Goal: Task Accomplishment & Management: Manage account settings

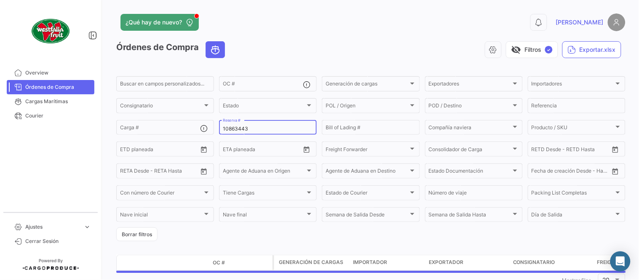
click at [244, 127] on input "10863443" at bounding box center [268, 129] width 90 height 6
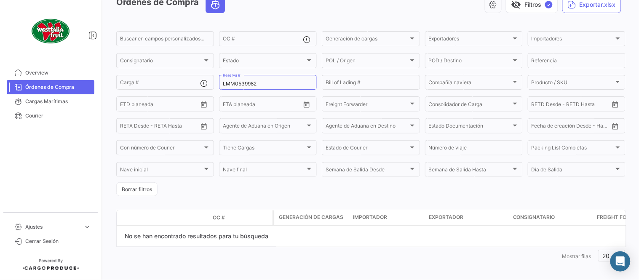
scroll to position [49, 0]
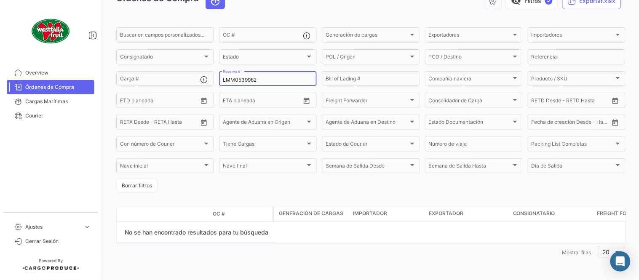
click at [266, 78] on input "LMM0539982" at bounding box center [268, 80] width 90 height 6
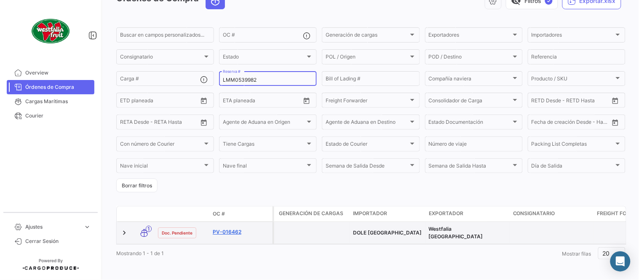
type input "LMM0539982"
click at [227, 233] on link "PV-016462" at bounding box center [241, 232] width 56 height 8
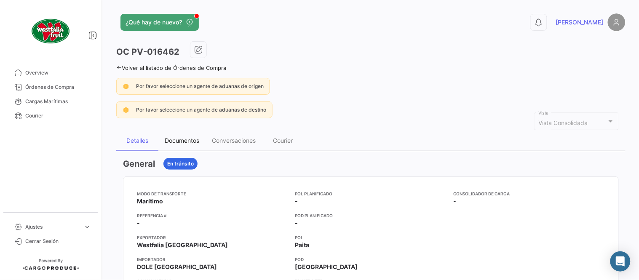
click at [184, 142] on div "Documentos" at bounding box center [182, 140] width 35 height 7
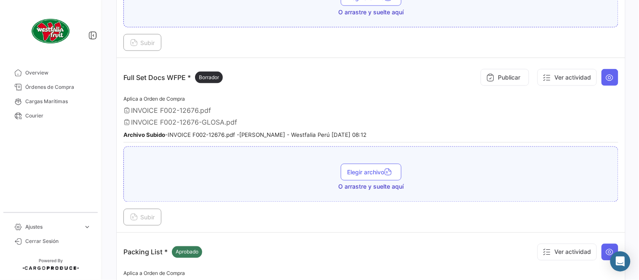
scroll to position [280, 0]
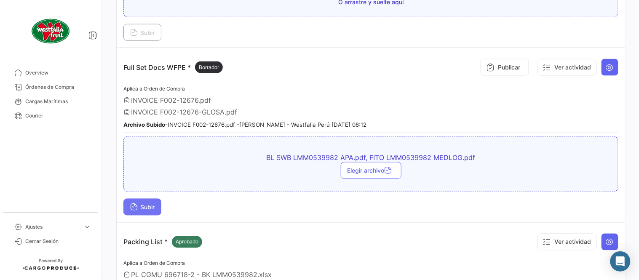
click at [157, 209] on button "Subir" at bounding box center [142, 207] width 38 height 17
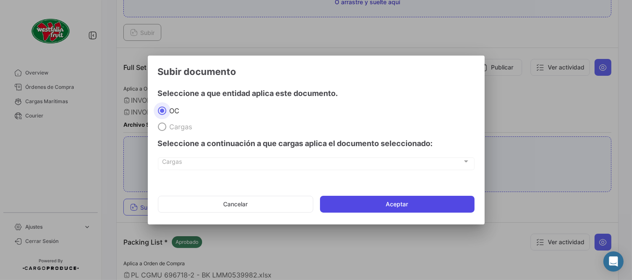
click at [394, 205] on button "Aceptar" at bounding box center [397, 204] width 155 height 17
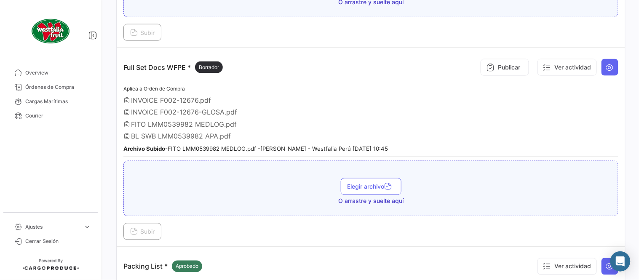
click at [477, 74] on div "Publicar Ver actividad" at bounding box center [547, 67] width 141 height 25
click at [486, 70] on icon at bounding box center [490, 67] width 8 height 8
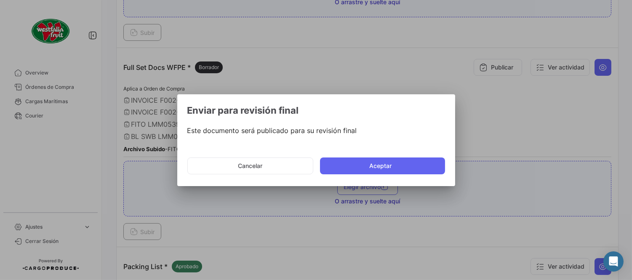
drag, startPoint x: 381, startPoint y: 163, endPoint x: 486, endPoint y: 269, distance: 149.2
click at [382, 163] on button "Aceptar" at bounding box center [382, 165] width 125 height 17
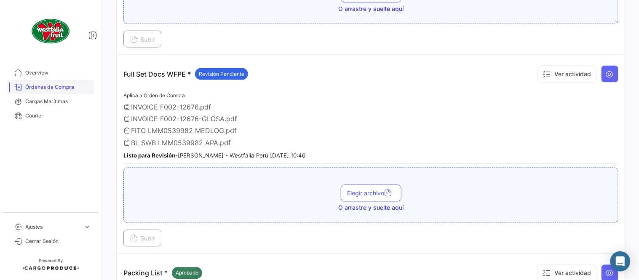
click at [61, 87] on span "Órdenes de Compra" at bounding box center [58, 87] width 66 height 8
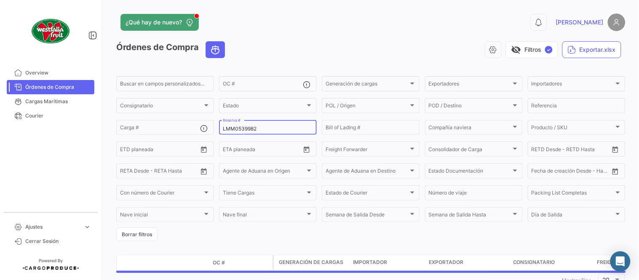
click at [253, 127] on input "LMM0539982" at bounding box center [268, 129] width 90 height 6
paste input "1"
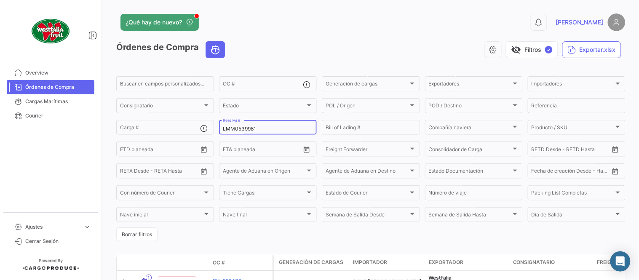
type input "LMM0539981"
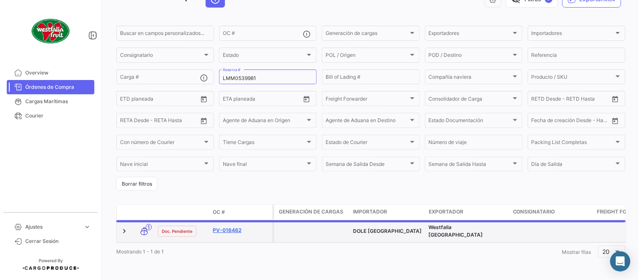
scroll to position [54, 0]
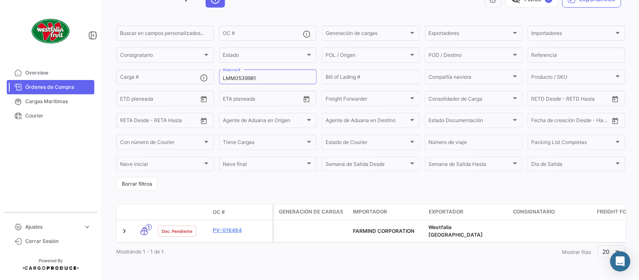
click at [629, 24] on div "¿Qué hay de nuevo? 0 [PERSON_NAME] de Compra visibility_off Filtros ✓ Exportar.…" at bounding box center [371, 140] width 536 height 280
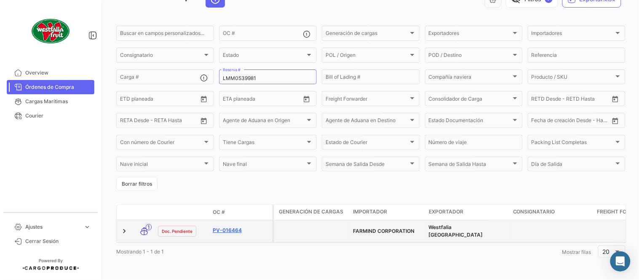
click at [229, 227] on link "PV-016464" at bounding box center [241, 231] width 56 height 8
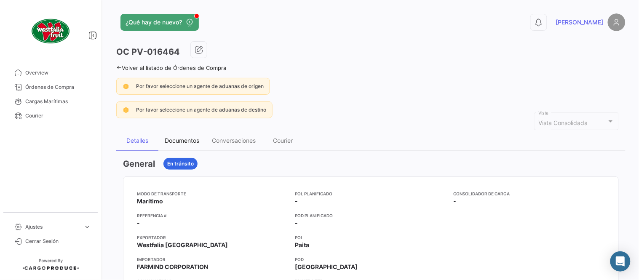
click at [186, 138] on div "Documentos" at bounding box center [182, 140] width 35 height 7
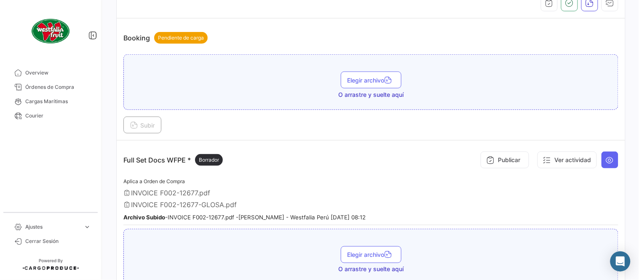
scroll to position [233, 0]
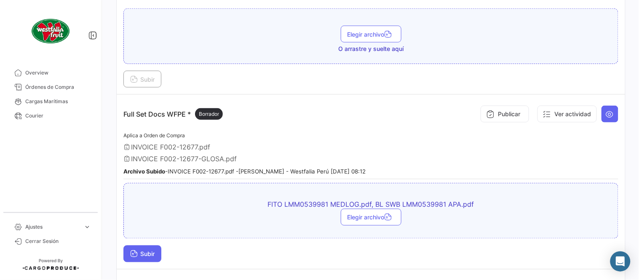
click at [150, 254] on span "Subir" at bounding box center [142, 254] width 24 height 7
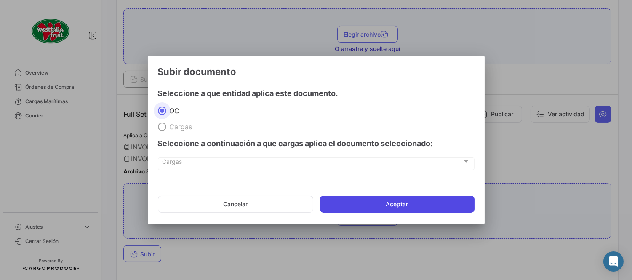
click at [406, 207] on button "Aceptar" at bounding box center [397, 204] width 155 height 17
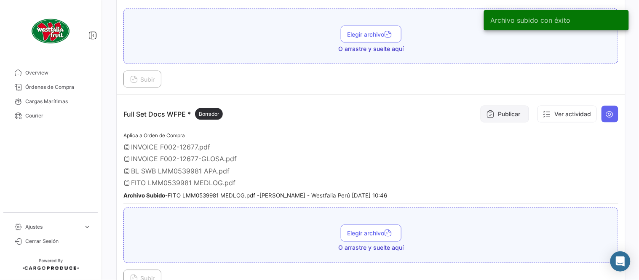
click at [486, 115] on icon at bounding box center [490, 114] width 8 height 8
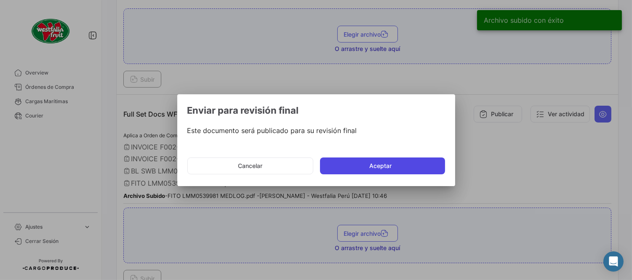
click at [361, 171] on button "Aceptar" at bounding box center [382, 165] width 125 height 17
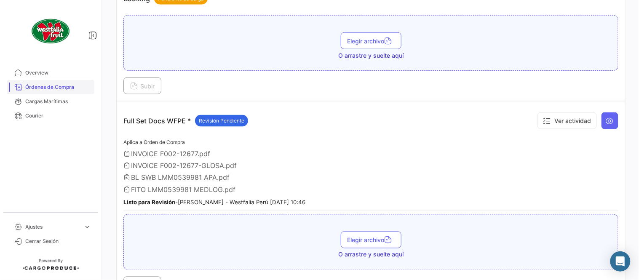
drag, startPoint x: 56, startPoint y: 85, endPoint x: 68, endPoint y: 87, distance: 11.6
click at [57, 85] on span "Órdenes de Compra" at bounding box center [58, 87] width 66 height 8
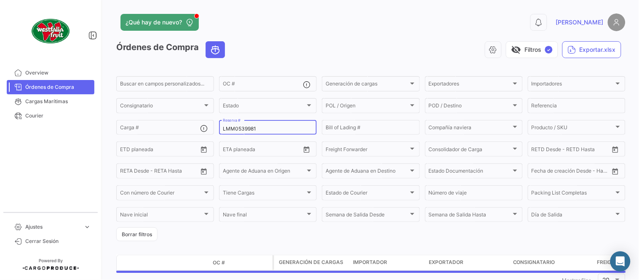
click at [254, 133] on div "LMM0539981 Reserva #" at bounding box center [268, 127] width 90 height 16
click at [247, 129] on input "LMM0539981" at bounding box center [268, 129] width 90 height 6
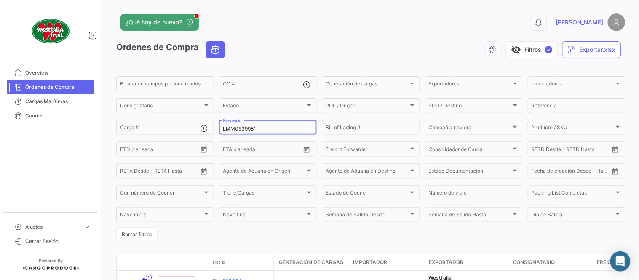
paste input "729"
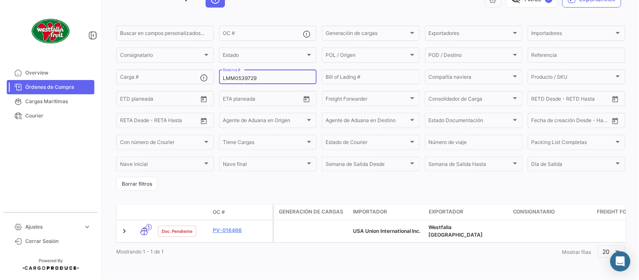
scroll to position [54, 0]
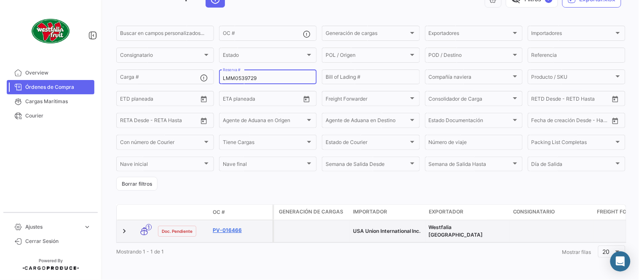
type input "LMM0539729"
click at [234, 227] on link "PV-016466" at bounding box center [241, 231] width 56 height 8
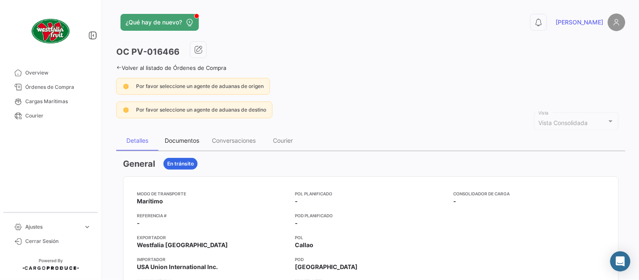
click at [188, 137] on div "Documentos" at bounding box center [182, 140] width 35 height 7
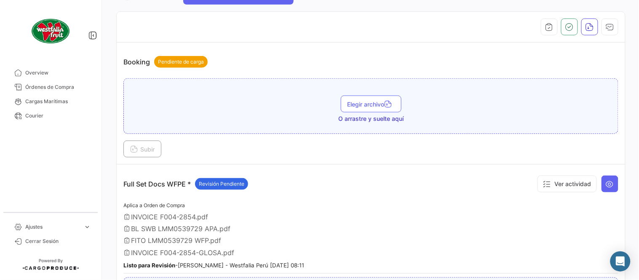
scroll to position [187, 0]
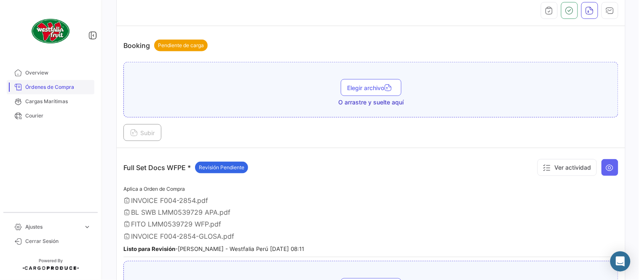
click at [55, 80] on link "Órdenes de Compra" at bounding box center [51, 87] width 88 height 14
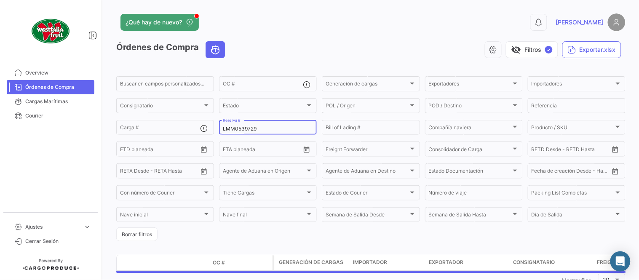
click at [266, 130] on input "LMM0539729" at bounding box center [268, 129] width 90 height 6
paste input "975"
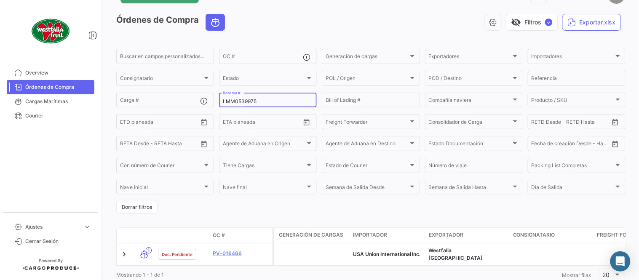
scroll to position [54, 0]
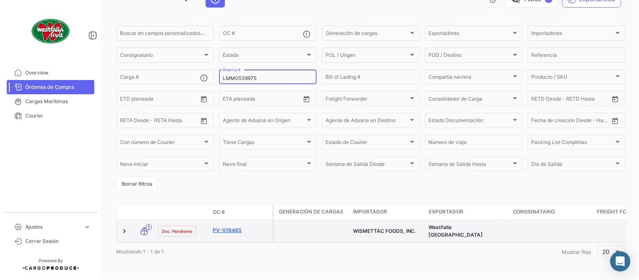
type input "LMM0539975"
click at [232, 227] on link "PV-016465" at bounding box center [241, 231] width 56 height 8
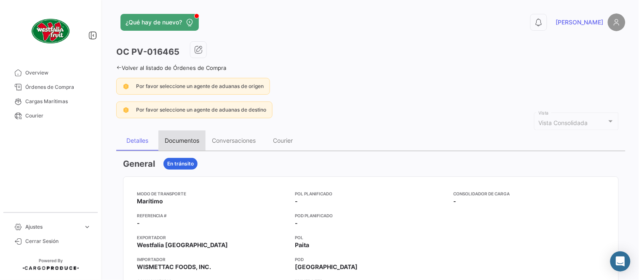
click at [187, 146] on div "Documentos" at bounding box center [181, 141] width 47 height 20
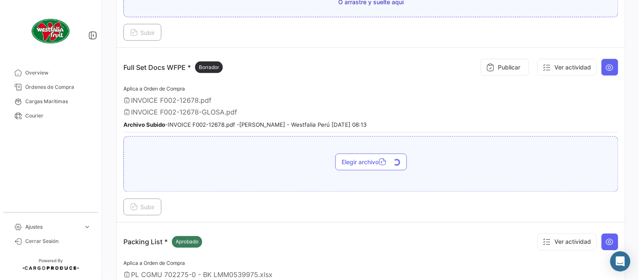
scroll to position [280, 0]
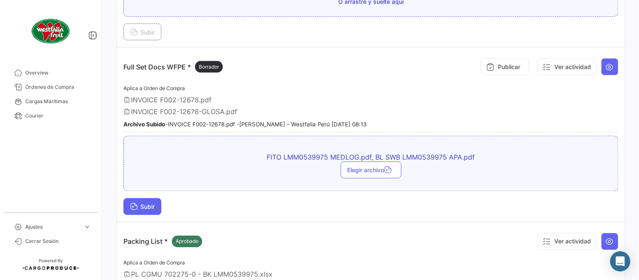
click at [153, 205] on span "Subir" at bounding box center [142, 206] width 24 height 7
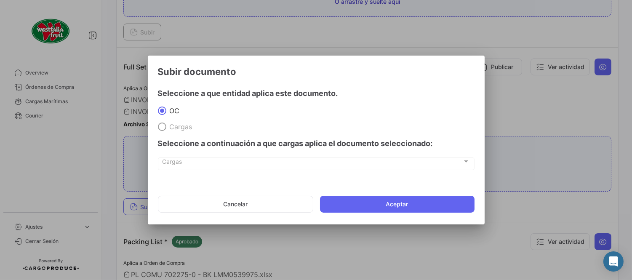
drag, startPoint x: 421, startPoint y: 199, endPoint x: 478, endPoint y: 277, distance: 97.0
click at [421, 199] on button "Aceptar" at bounding box center [397, 204] width 155 height 17
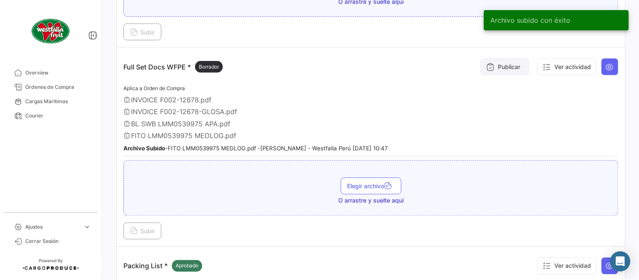
click at [503, 72] on button "Publicar" at bounding box center [504, 67] width 48 height 17
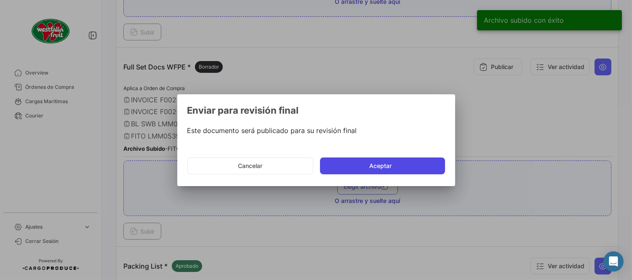
click at [420, 166] on button "Aceptar" at bounding box center [382, 165] width 125 height 17
